Goal: Task Accomplishment & Management: Complete application form

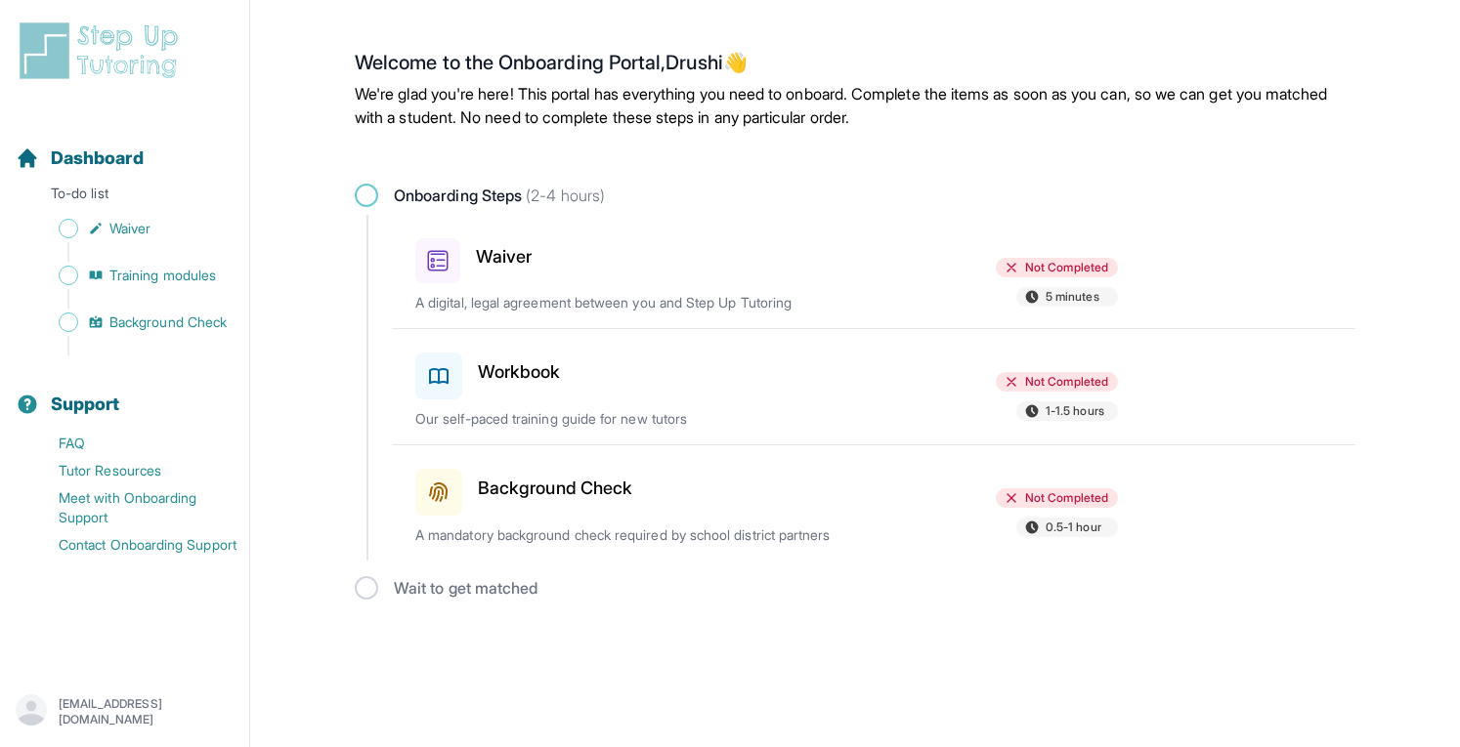
click at [760, 388] on div at bounding box center [767, 372] width 228 height 55
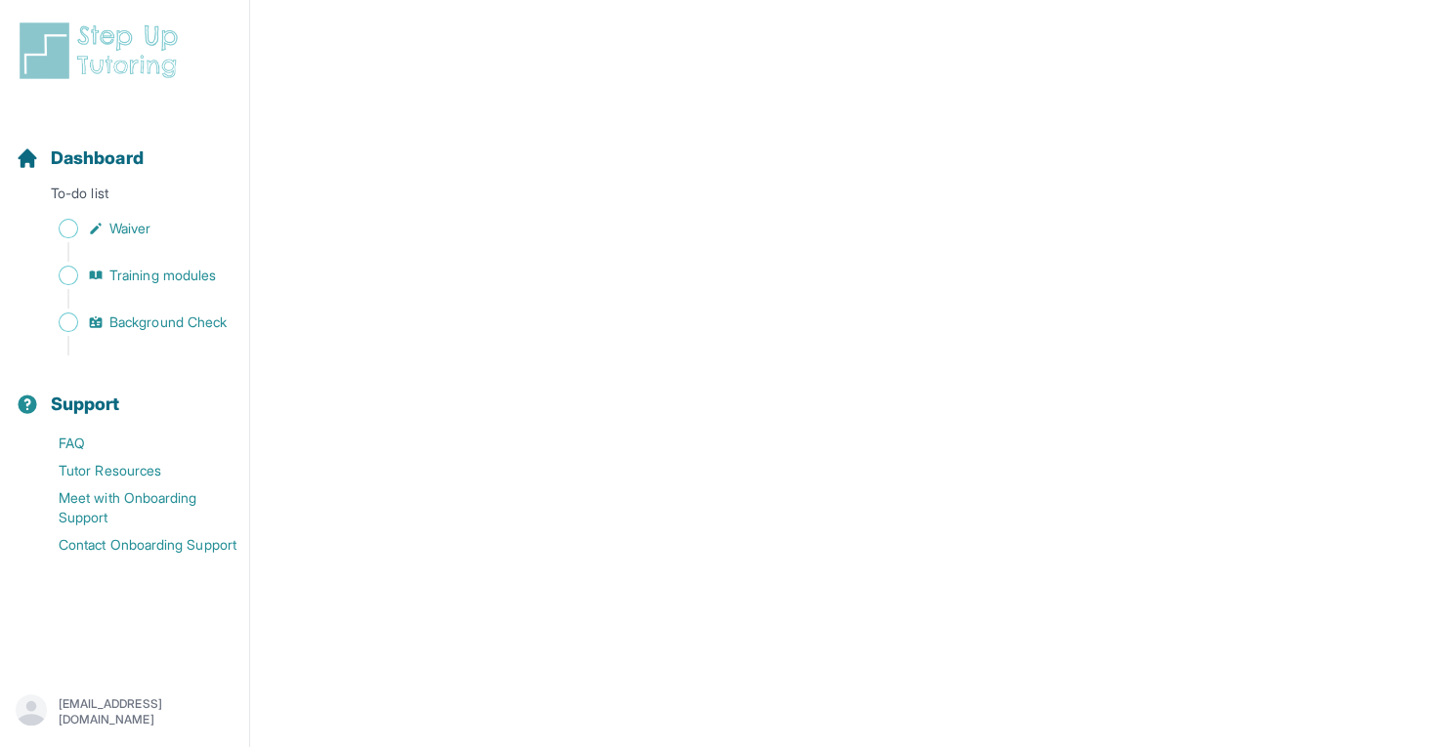
scroll to position [346, 0]
click at [201, 318] on span "Background Check" at bounding box center [167, 323] width 117 height 20
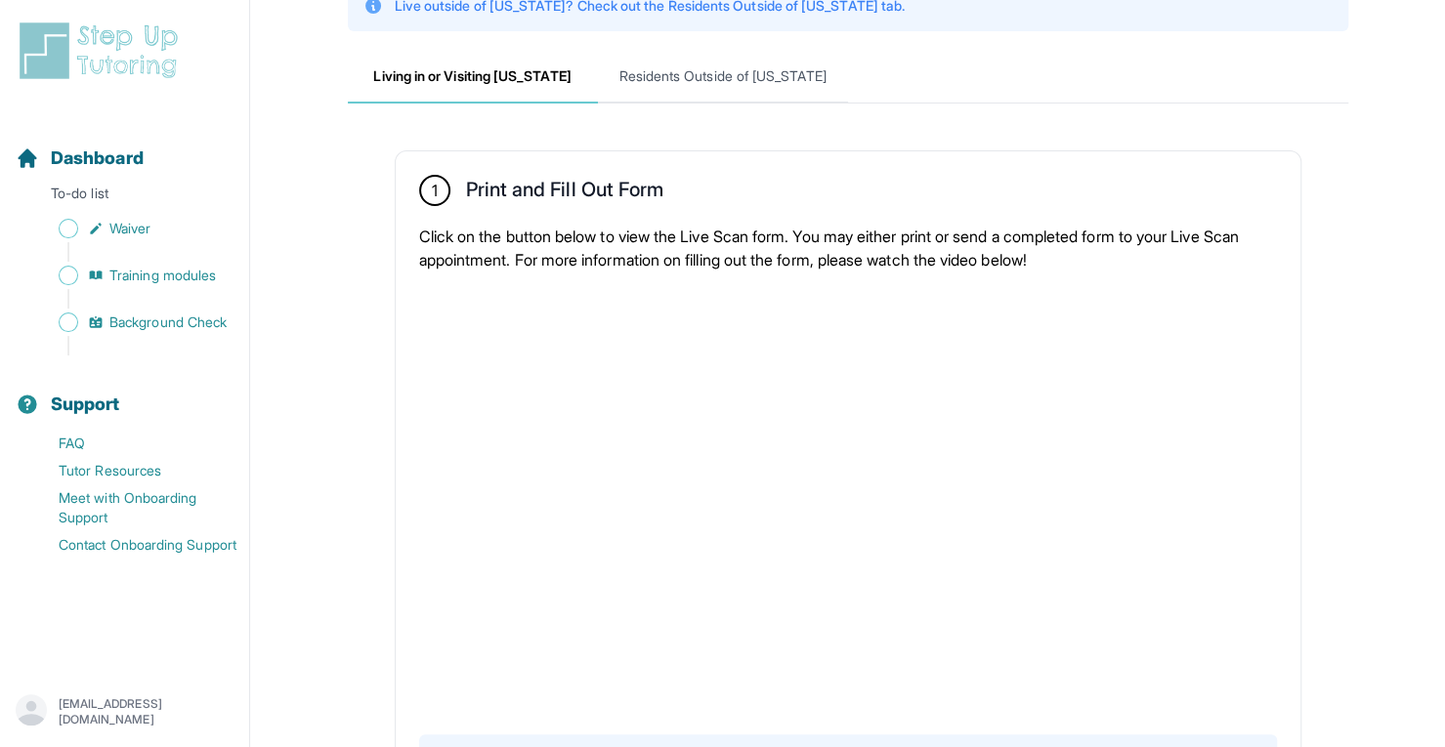
scroll to position [369, 0]
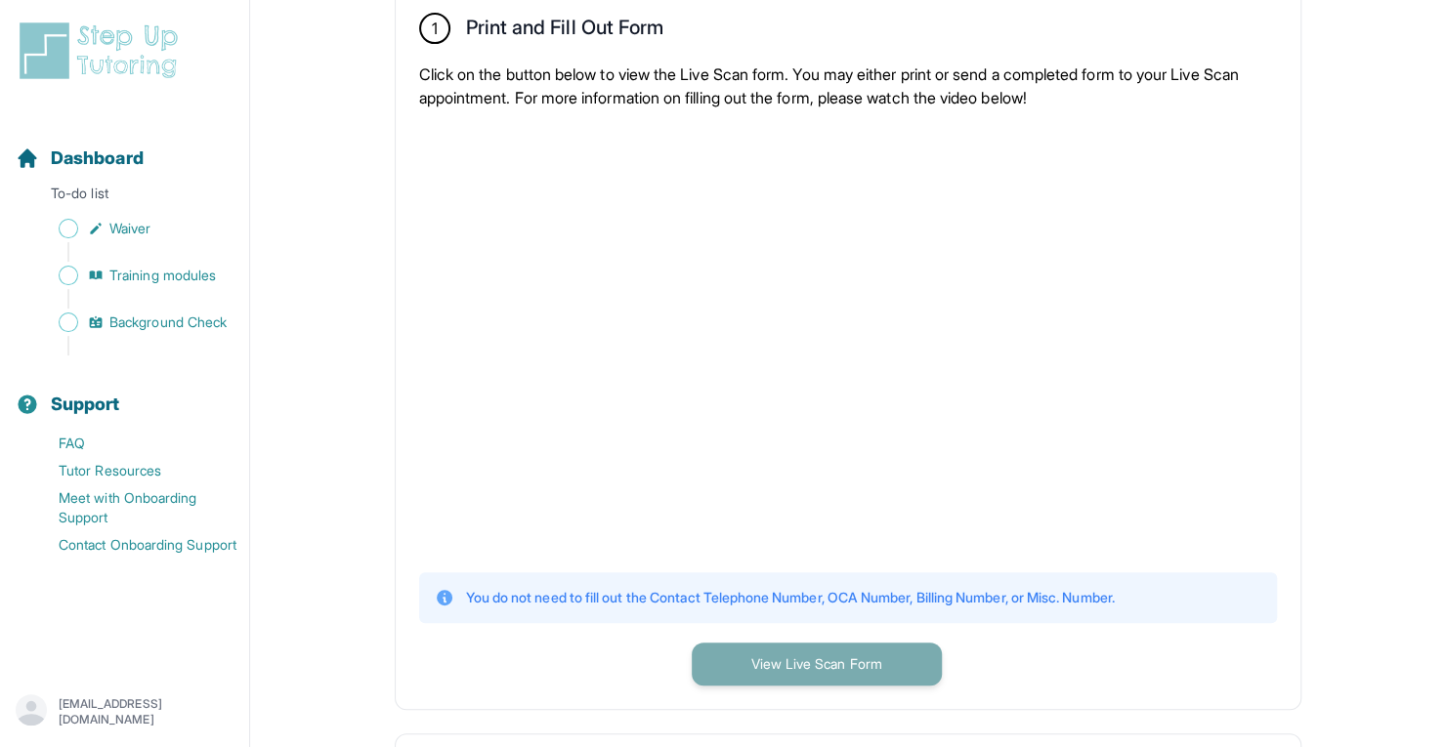
click at [732, 658] on button "View Live Scan Form" at bounding box center [817, 664] width 250 height 43
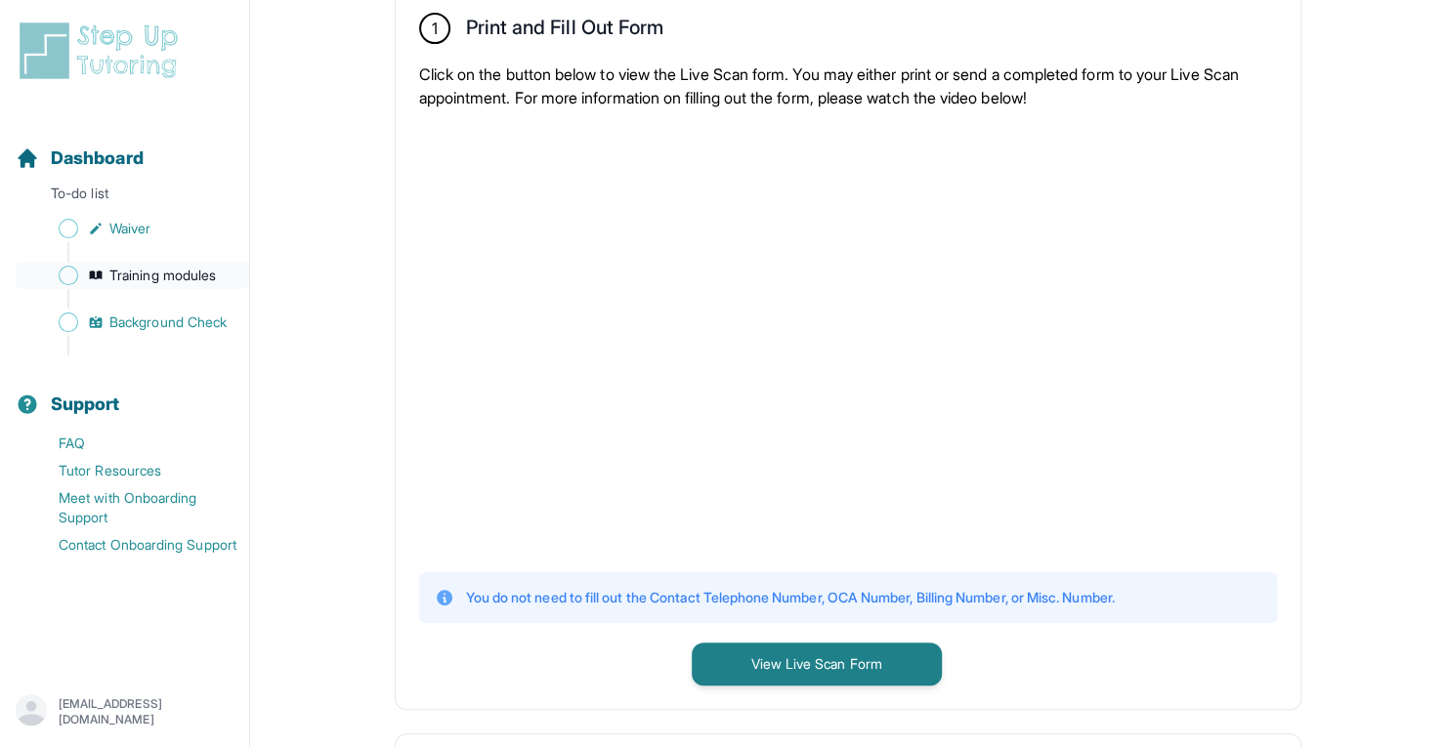
click at [199, 273] on span "Training modules" at bounding box center [162, 276] width 107 height 20
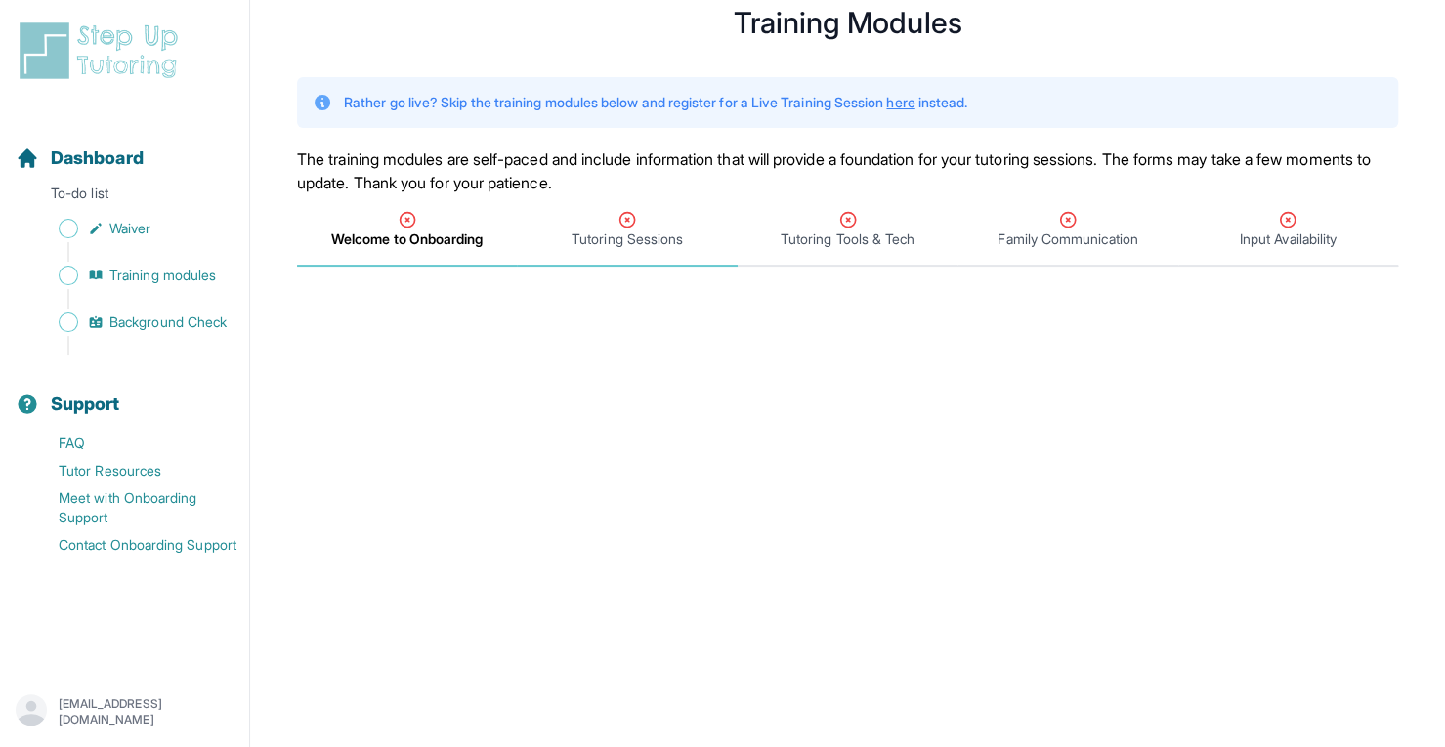
scroll to position [59, 0]
click at [627, 224] on icon "Tabs" at bounding box center [628, 221] width 20 height 20
click at [423, 242] on span "Welcome to Onboarding" at bounding box center [406, 241] width 149 height 20
click at [133, 232] on span "Waiver" at bounding box center [129, 229] width 41 height 20
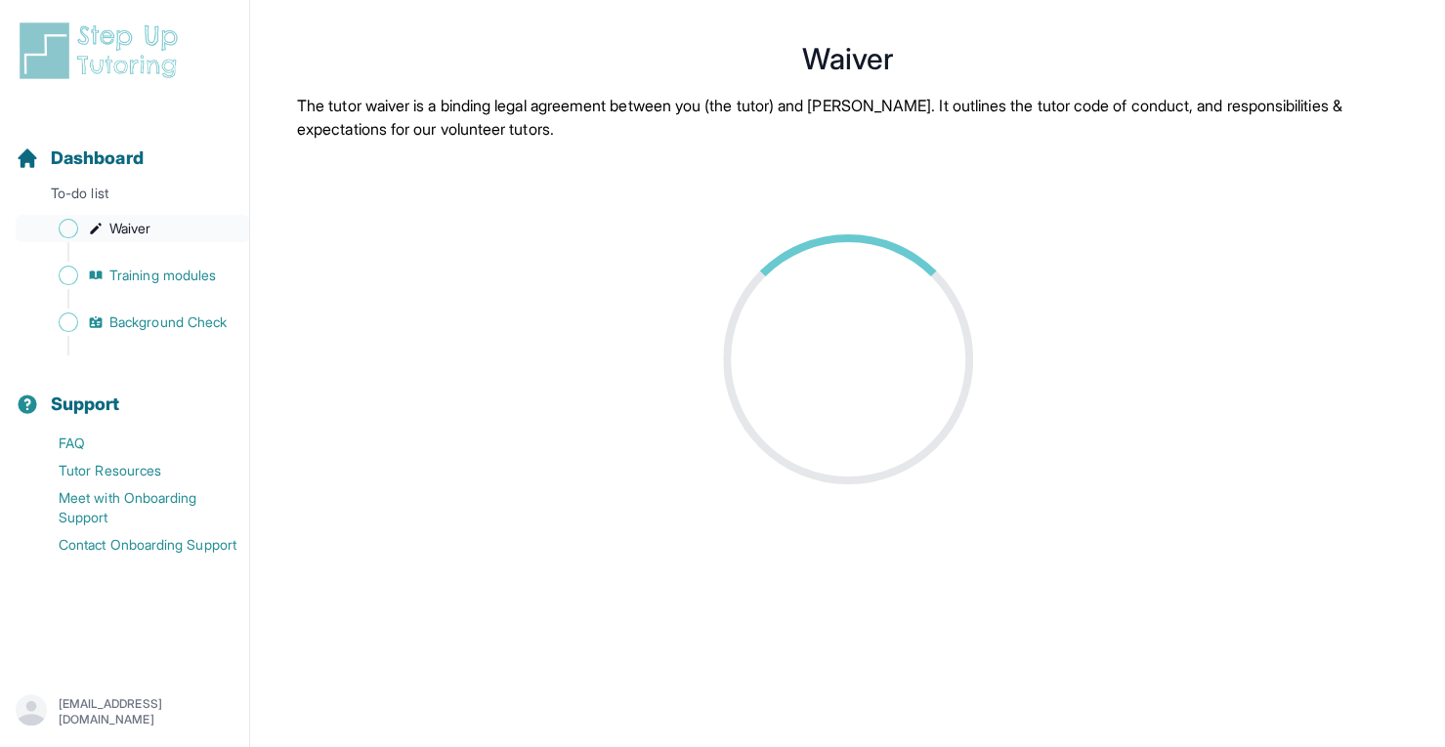
scroll to position [59, 0]
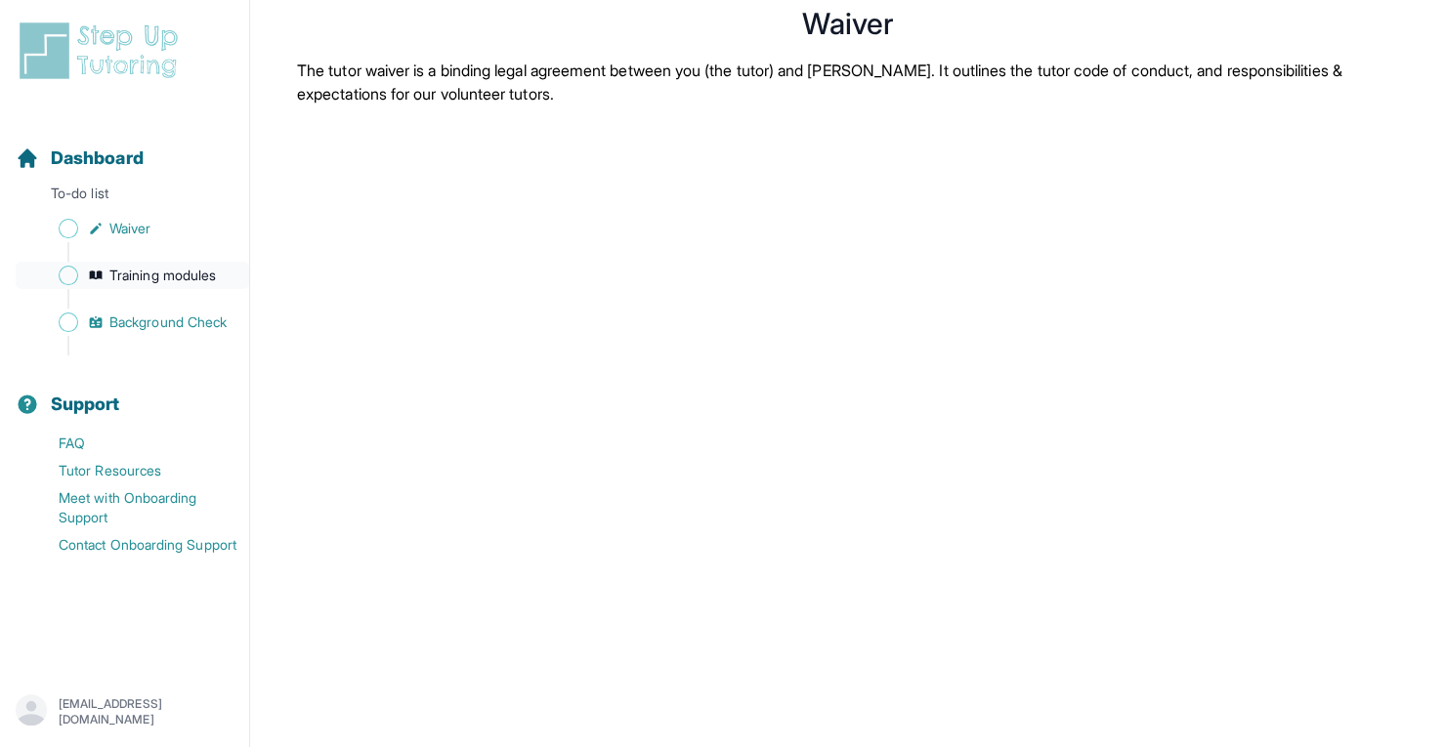
click at [160, 276] on span "Training modules" at bounding box center [162, 276] width 107 height 20
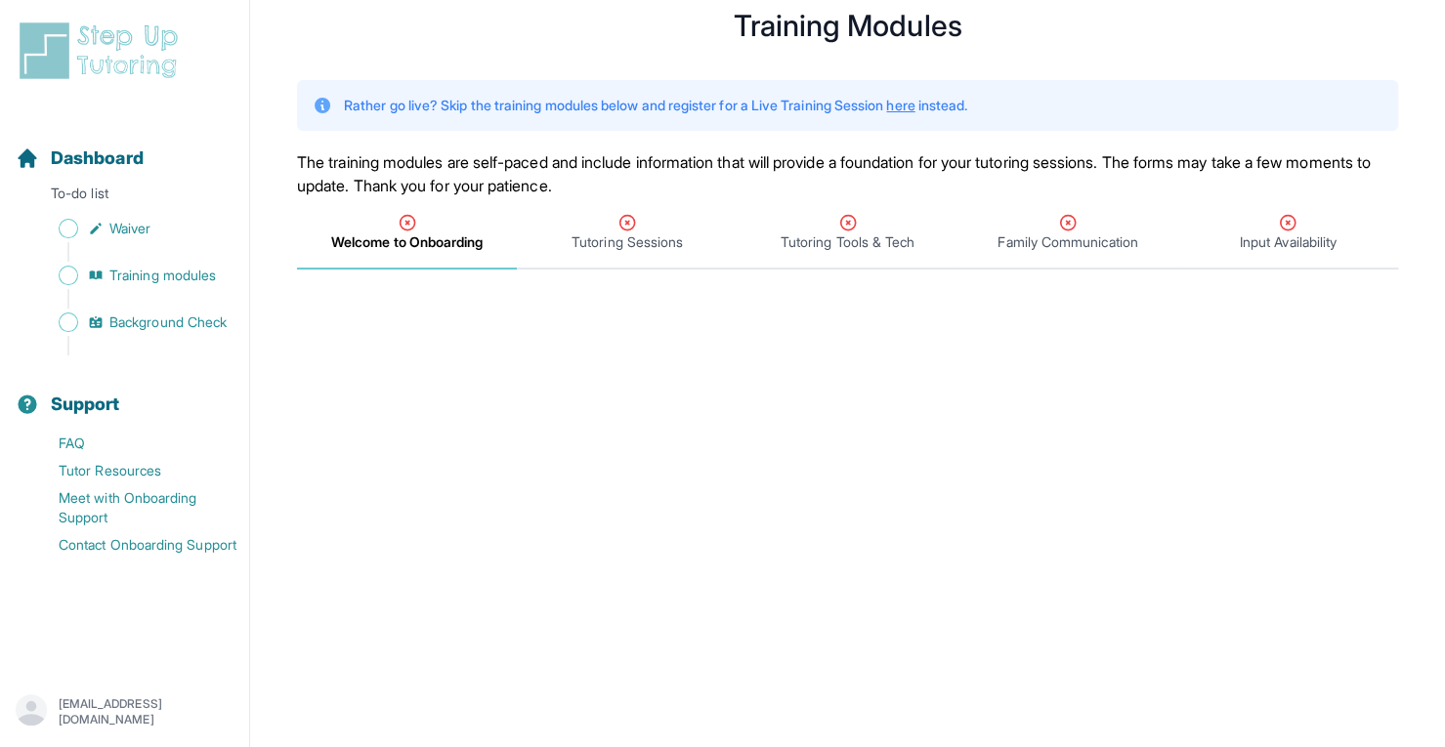
scroll to position [57, 0]
click at [649, 247] on span "Tutoring Sessions" at bounding box center [627, 243] width 111 height 20
click at [462, 237] on span "Welcome to Onboarding" at bounding box center [406, 243] width 149 height 20
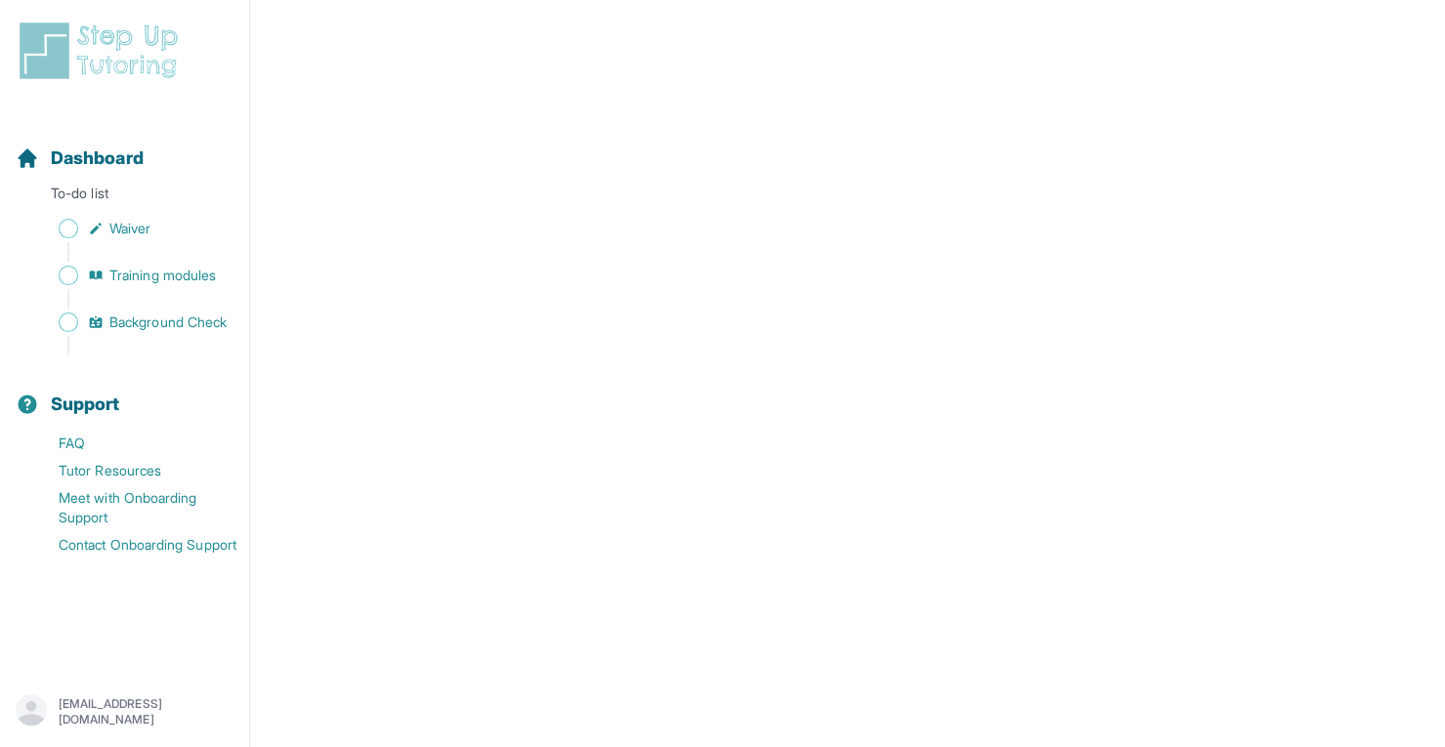
scroll to position [47, 0]
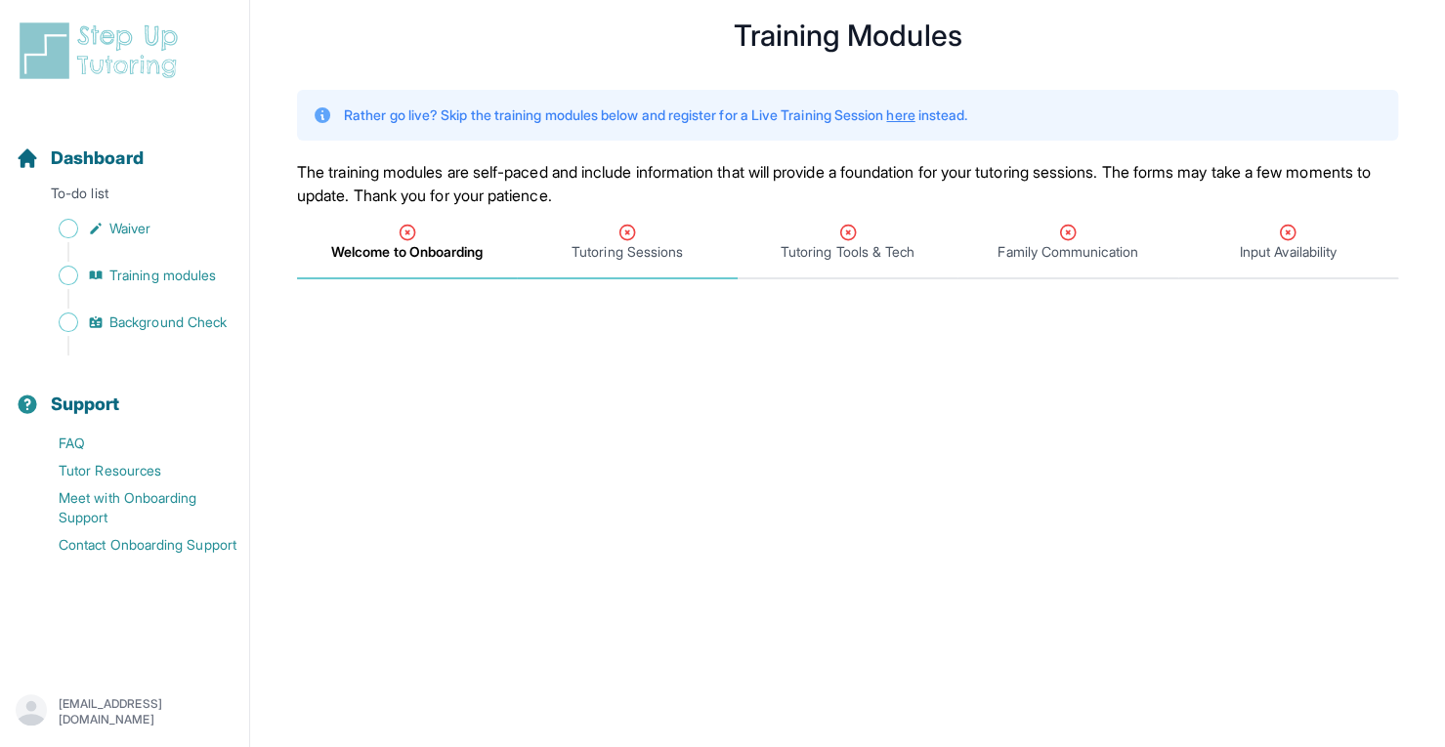
click at [622, 253] on span "Tutoring Sessions" at bounding box center [627, 252] width 111 height 20
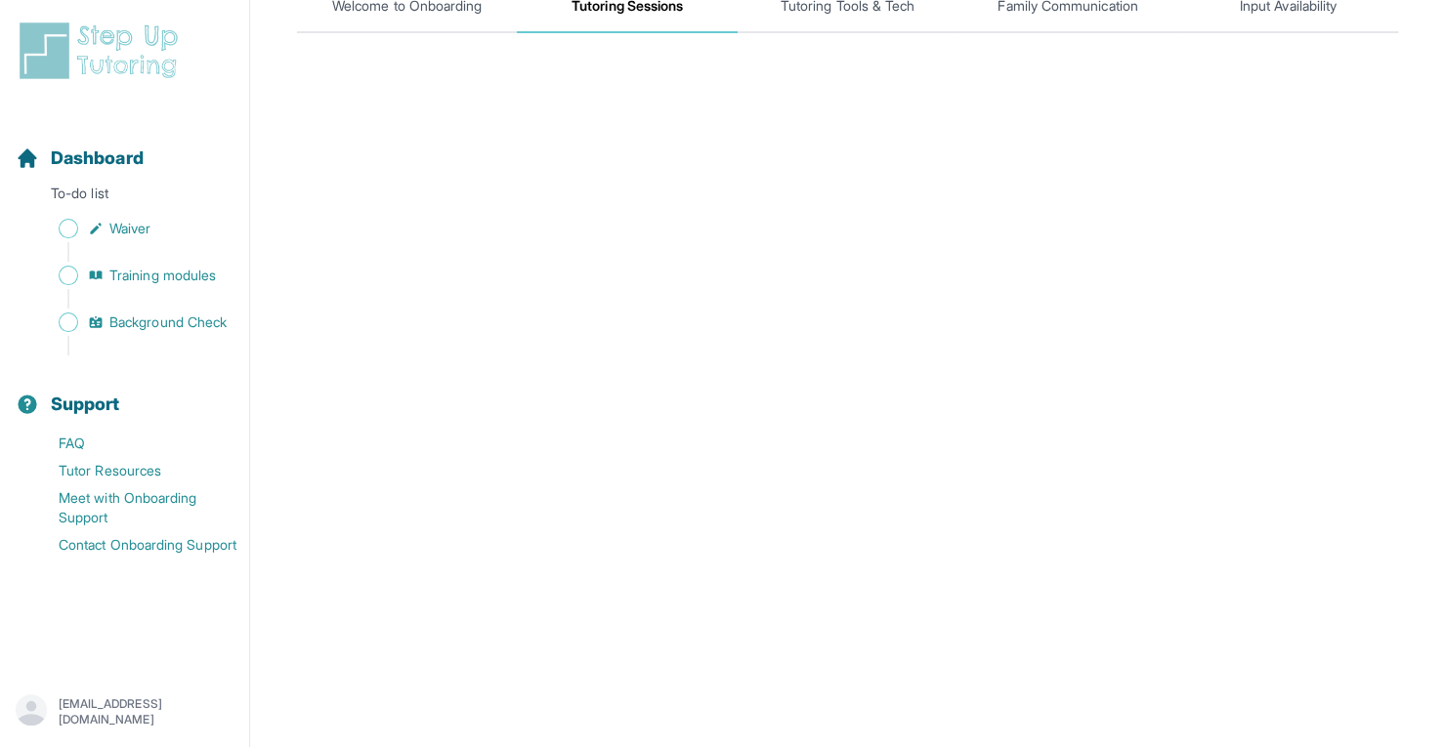
scroll to position [252, 0]
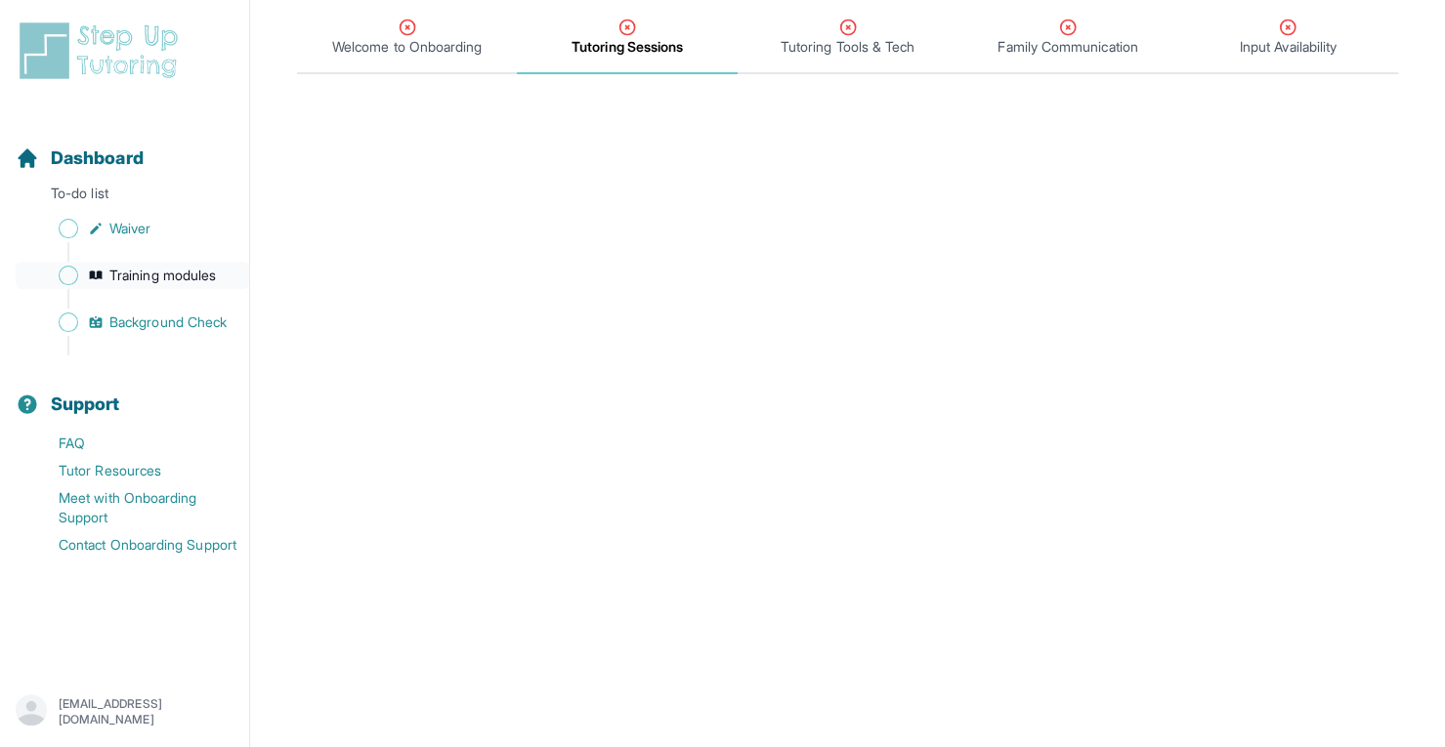
click at [197, 275] on span "Training modules" at bounding box center [162, 276] width 107 height 20
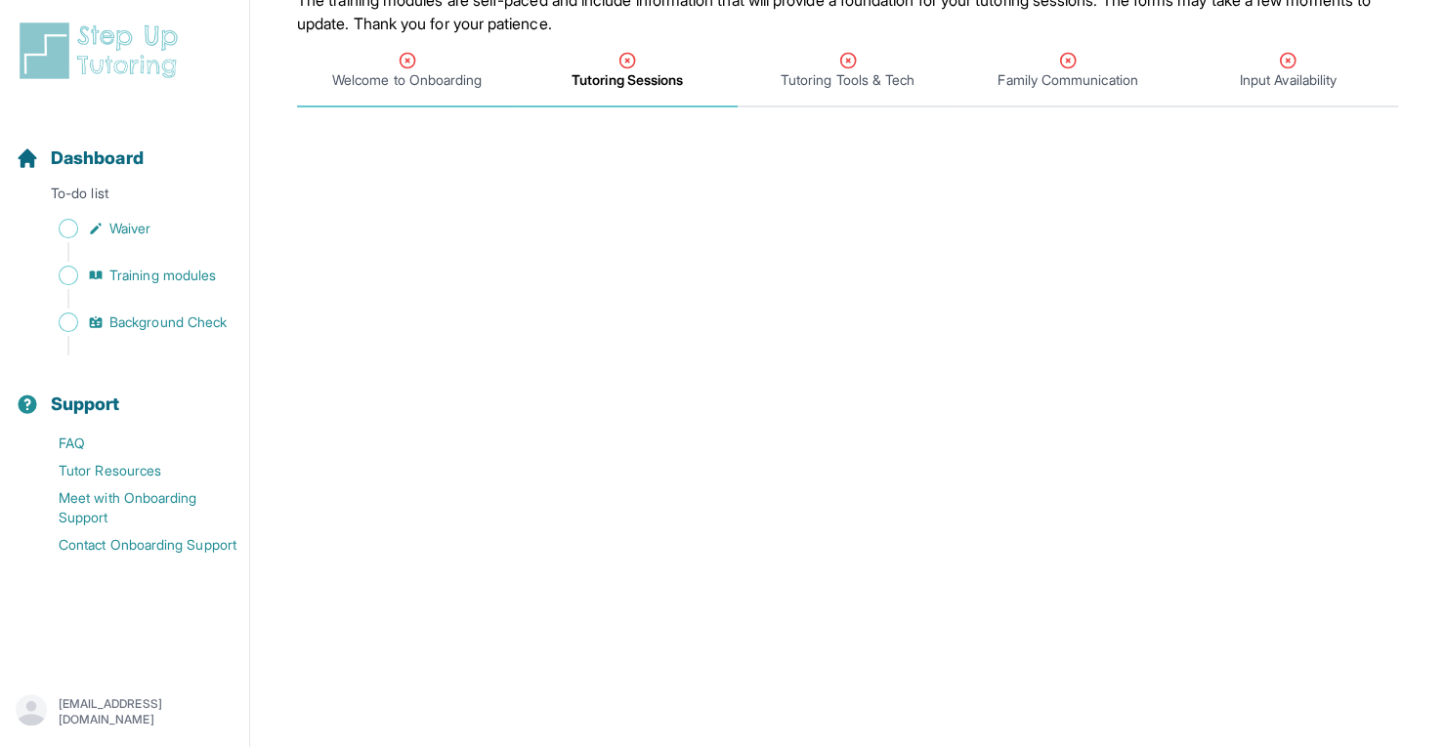
click at [405, 73] on span "Welcome to Onboarding" at bounding box center [406, 80] width 149 height 20
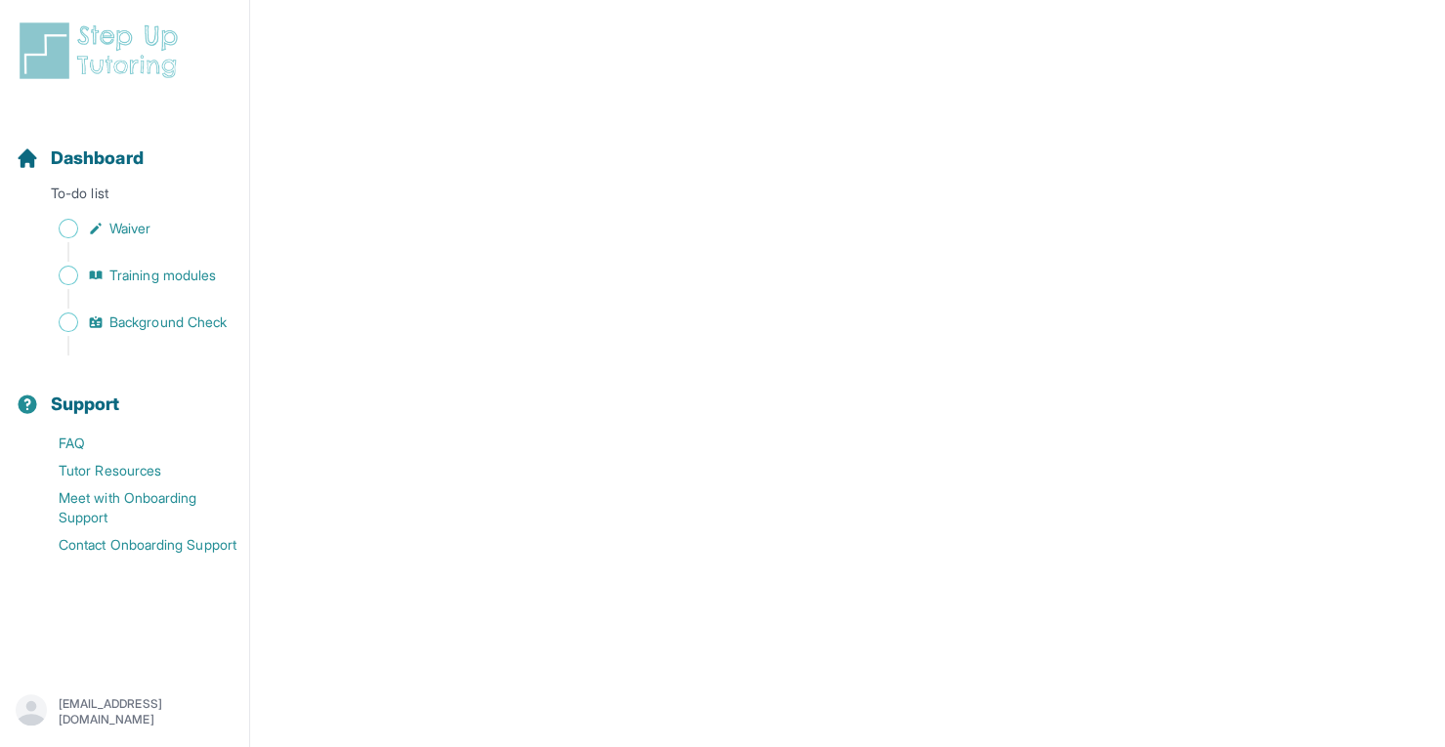
scroll to position [0, 0]
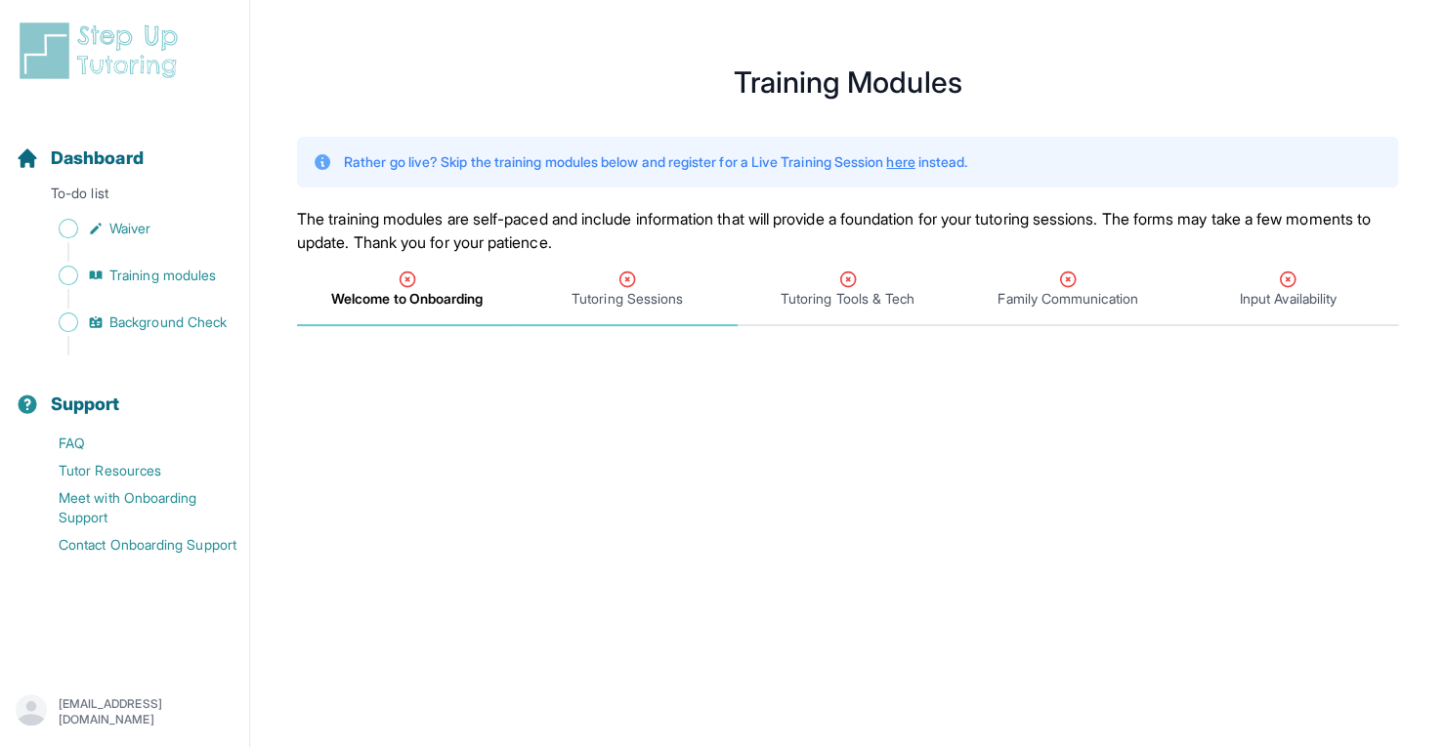
click at [635, 303] on span "Tutoring Sessions" at bounding box center [627, 299] width 111 height 20
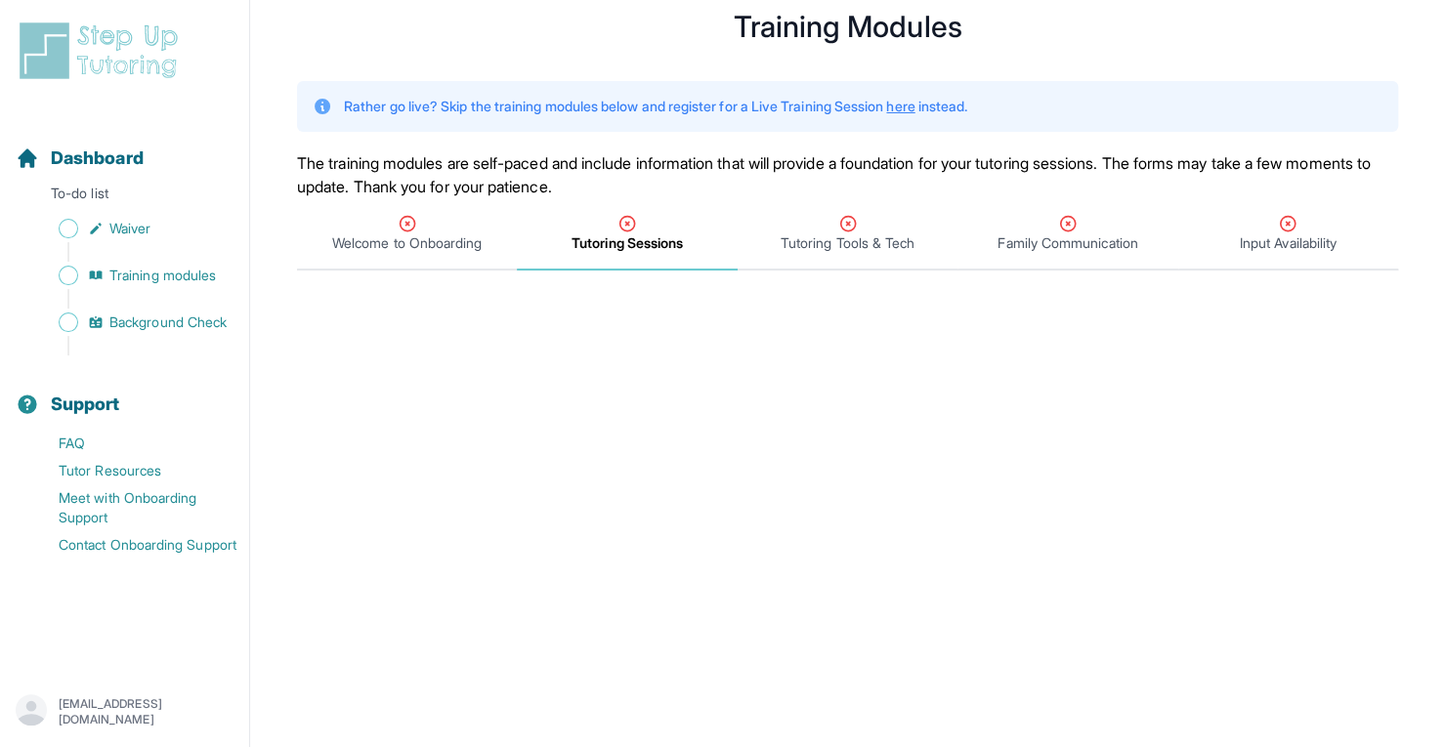
scroll to position [52, 0]
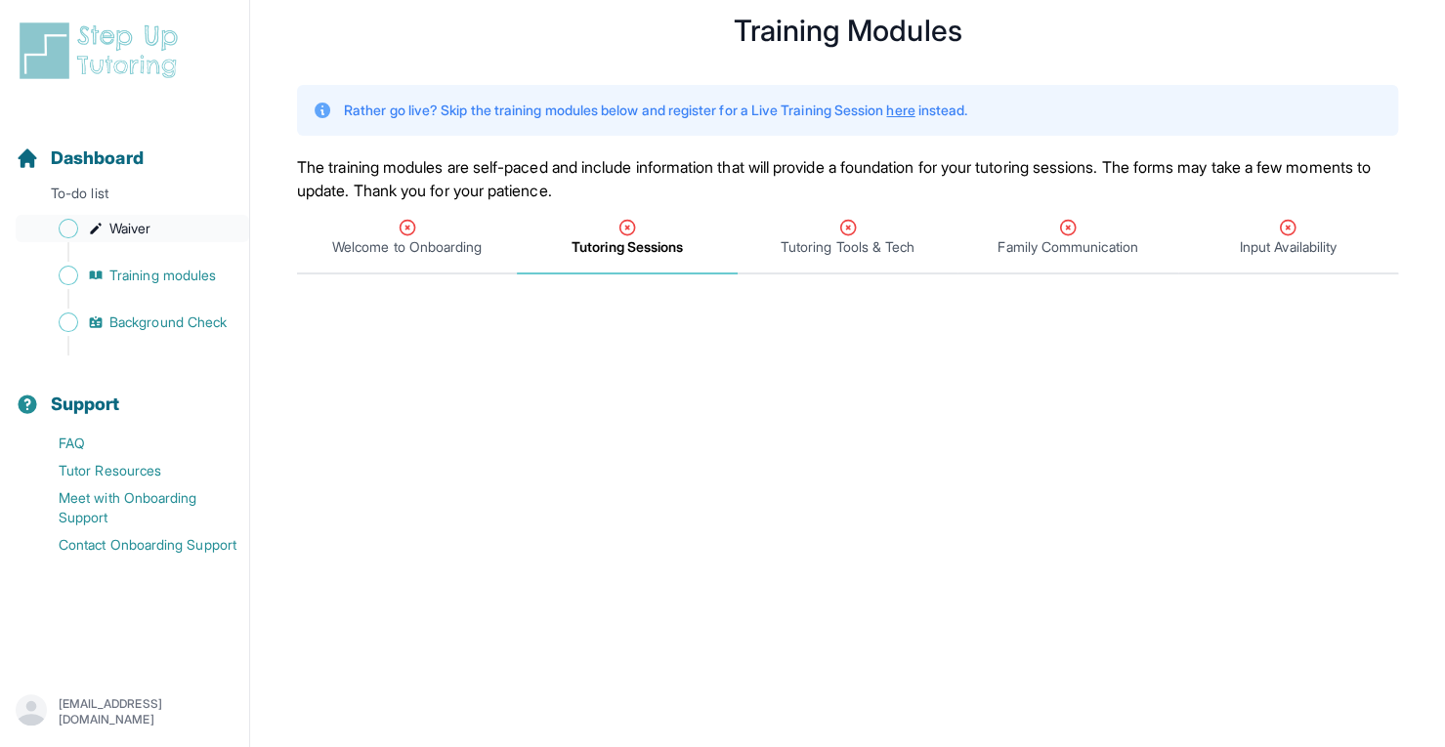
click at [131, 229] on span "Waiver" at bounding box center [129, 229] width 41 height 20
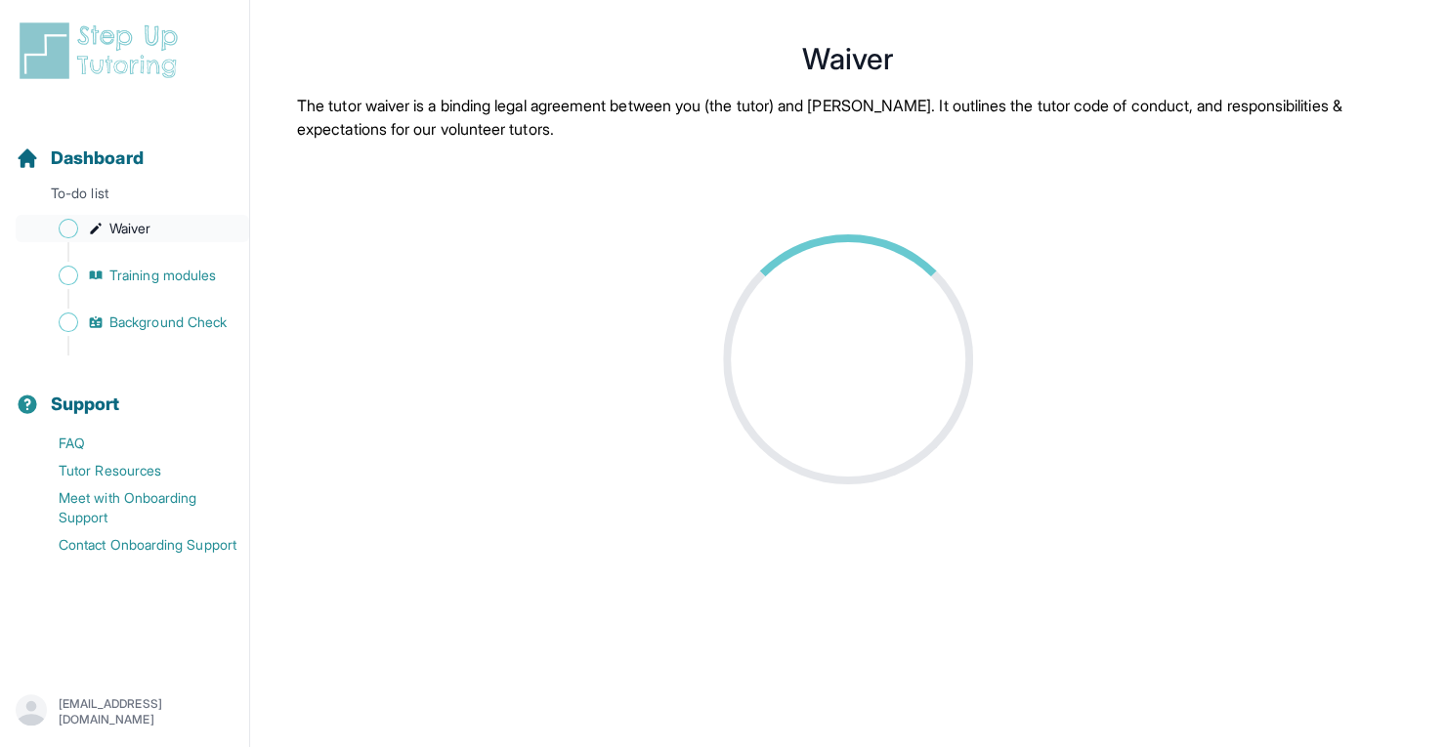
scroll to position [52, 0]
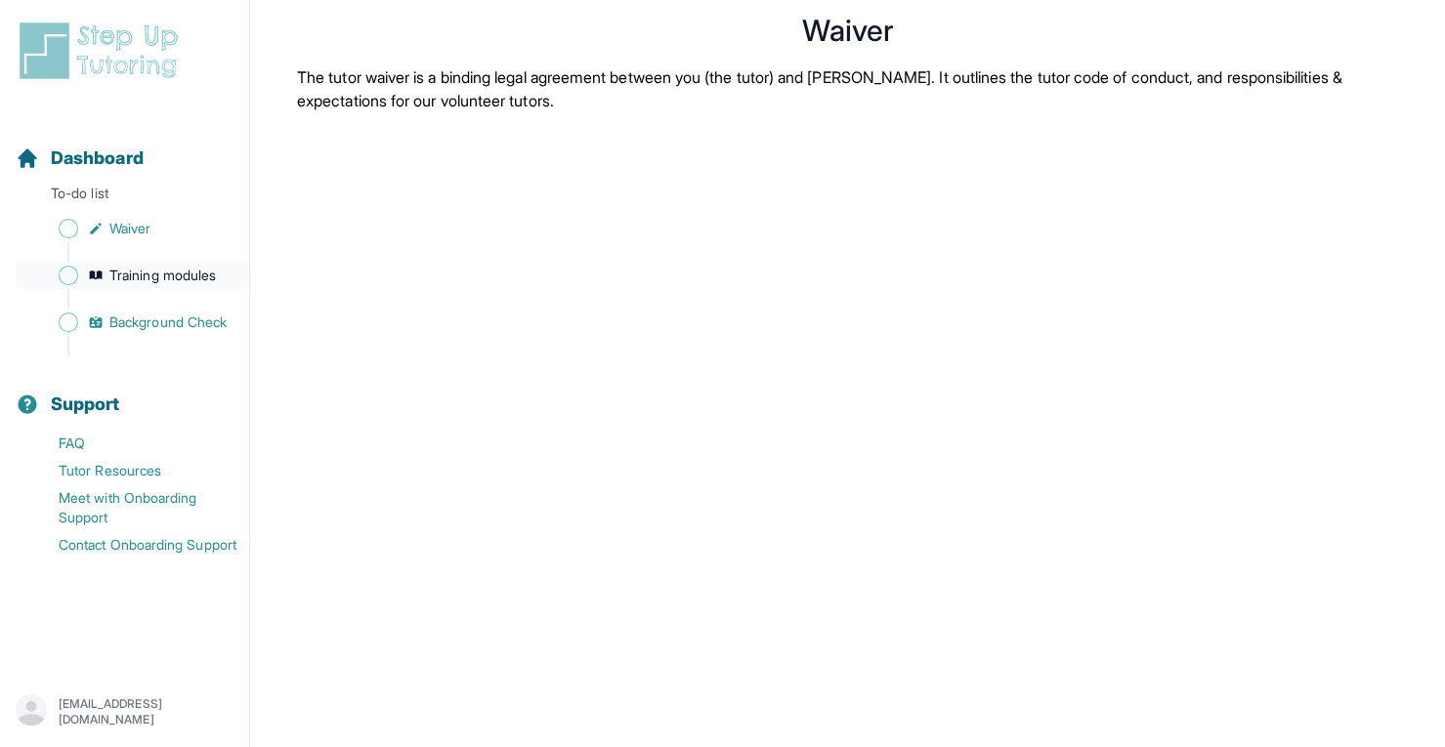
click at [150, 282] on span "Training modules" at bounding box center [162, 276] width 107 height 20
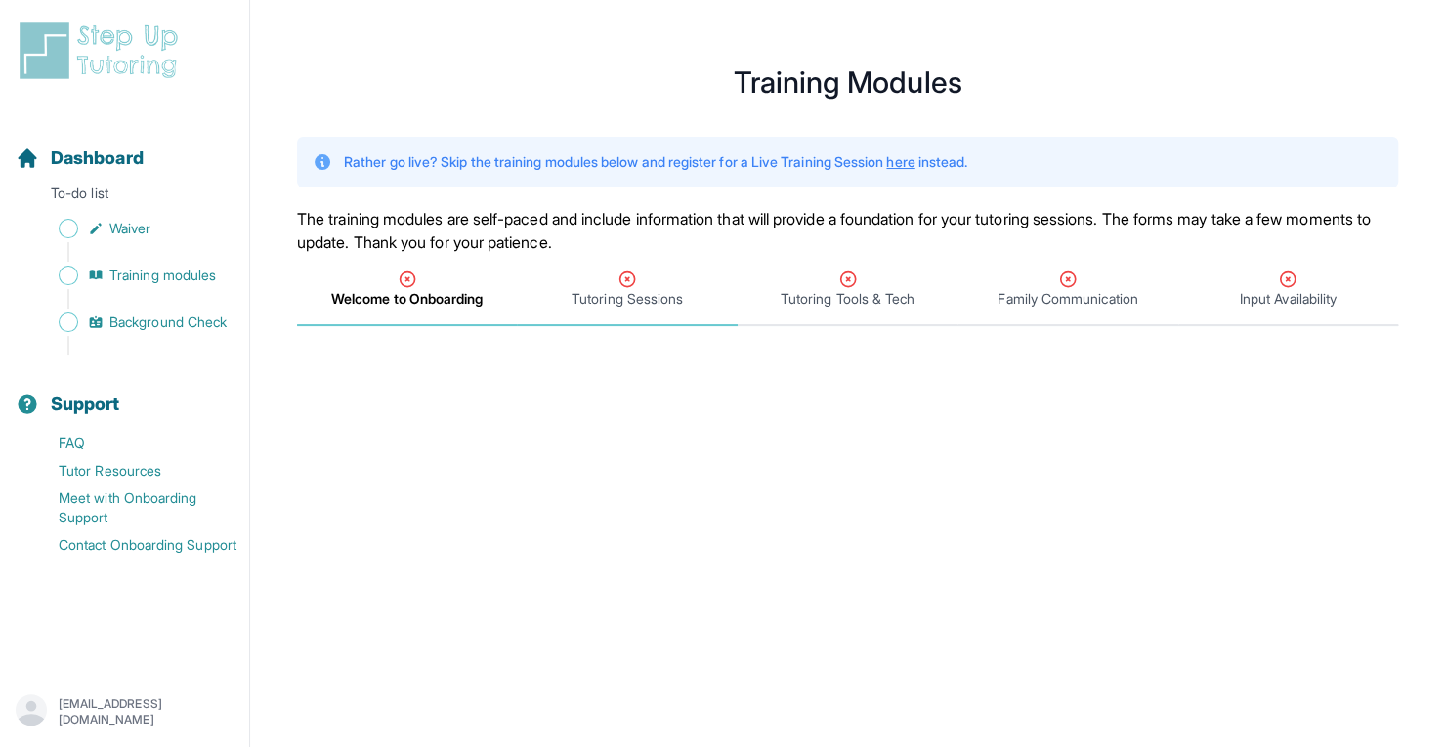
click at [628, 287] on icon "Tabs" at bounding box center [628, 280] width 20 height 20
